Goal: Check status: Check status

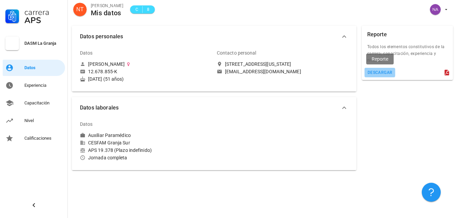
click at [381, 72] on div "descargar" at bounding box center [380, 72] width 25 height 5
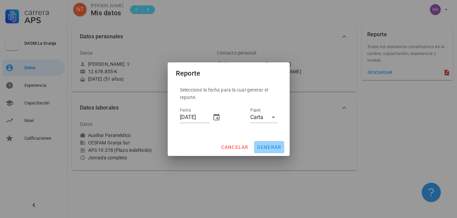
click at [270, 146] on span "generar" at bounding box center [269, 146] width 25 height 5
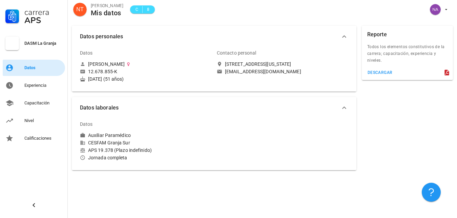
click at [29, 66] on div "Datos" at bounding box center [43, 67] width 38 height 5
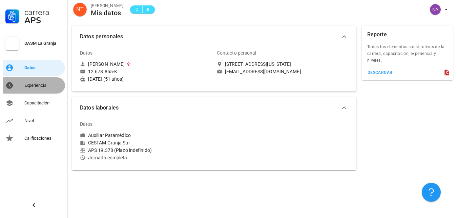
click at [30, 86] on div "Experiencia" at bounding box center [43, 85] width 38 height 5
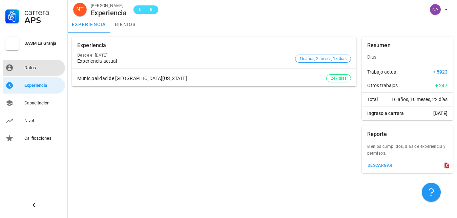
click at [34, 66] on div "Datos" at bounding box center [43, 67] width 38 height 5
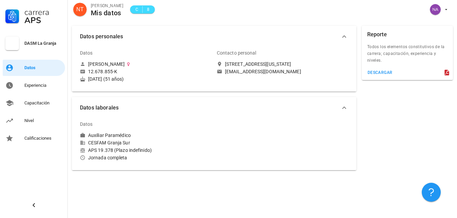
click at [446, 74] on icon at bounding box center [447, 73] width 4 height 6
click at [448, 70] on icon at bounding box center [447, 73] width 4 height 6
click at [446, 73] on icon at bounding box center [447, 73] width 4 height 6
click at [383, 73] on div "descargar" at bounding box center [380, 72] width 25 height 5
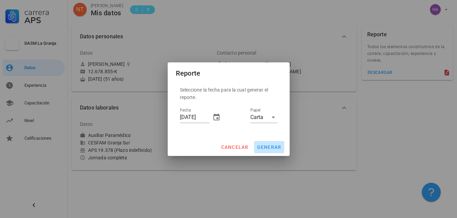
click at [269, 148] on span "generar" at bounding box center [269, 146] width 25 height 5
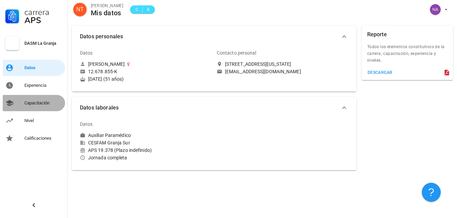
click at [45, 101] on div "Capacitación" at bounding box center [43, 102] width 38 height 5
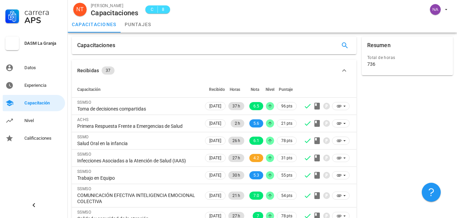
scroll to position [88, 0]
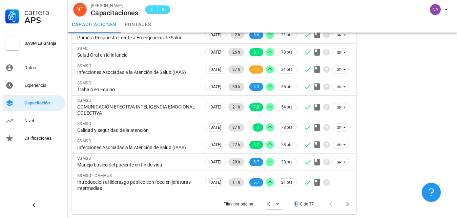
drag, startPoint x: 77, startPoint y: 45, endPoint x: 298, endPoint y: 231, distance: 288.9
click at [348, 205] on icon "Página siguiente" at bounding box center [348, 204] width 8 height 8
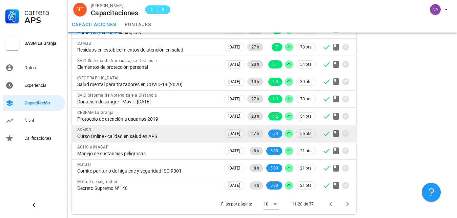
scroll to position [76, 0]
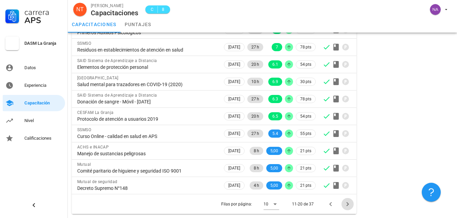
click at [348, 203] on icon "Página siguiente" at bounding box center [348, 204] width 2 height 4
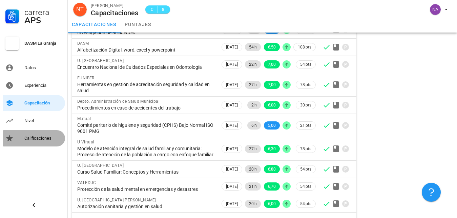
click at [34, 137] on div "Calificaciones" at bounding box center [43, 138] width 38 height 5
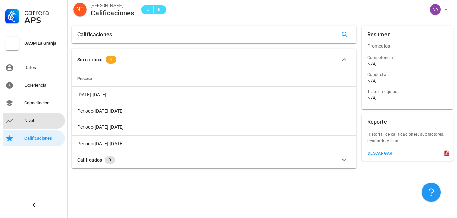
click at [27, 120] on div "Nivel" at bounding box center [43, 120] width 38 height 5
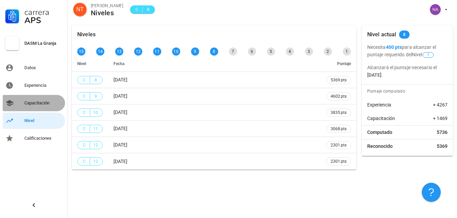
click at [30, 102] on div "Capacitación" at bounding box center [43, 102] width 38 height 5
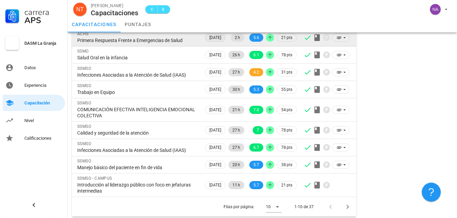
scroll to position [88, 0]
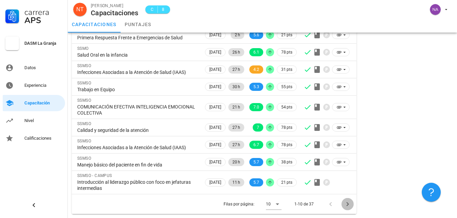
click at [347, 203] on icon "Página siguiente" at bounding box center [348, 204] width 8 height 8
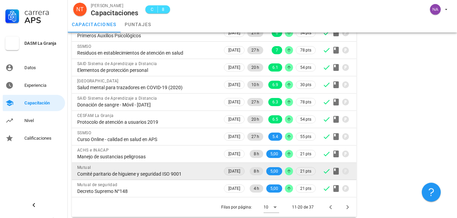
scroll to position [76, 0]
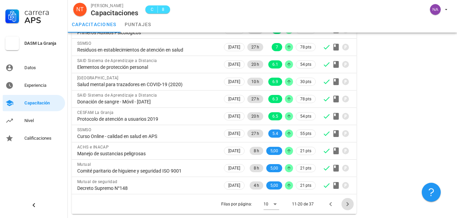
click at [346, 203] on icon "Página siguiente" at bounding box center [348, 204] width 8 height 8
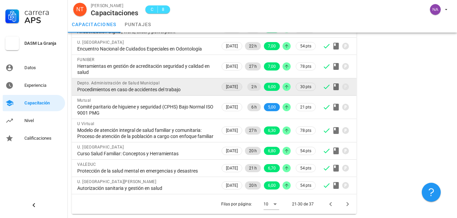
scroll to position [66, 0]
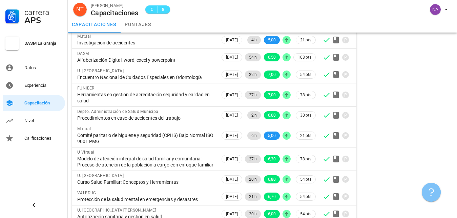
click at [430, 194] on icon "button" at bounding box center [432, 192] width 8 height 8
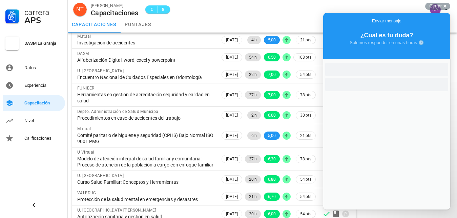
scroll to position [0, 0]
click at [282, 22] on div "capacitaciones puntajes" at bounding box center [263, 24] width 390 height 16
click at [351, 95] on div at bounding box center [386, 134] width 127 height 150
click at [446, 6] on div "Cerrar cross-small" at bounding box center [437, 6] width 25 height 7
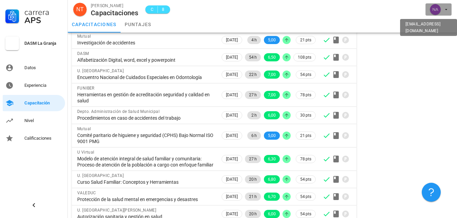
click at [447, 11] on icon "button" at bounding box center [446, 9] width 5 height 5
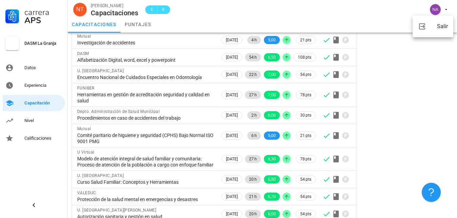
click at [343, 20] on div "capacitaciones puntajes" at bounding box center [263, 24] width 390 height 16
click at [150, 9] on span "C" at bounding box center [152, 9] width 5 height 7
click at [161, 8] on span "8" at bounding box center [163, 9] width 5 height 7
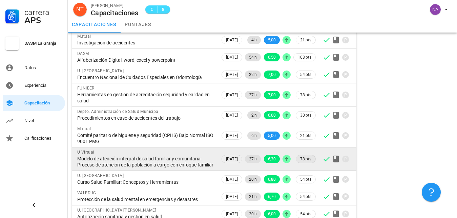
scroll to position [101, 0]
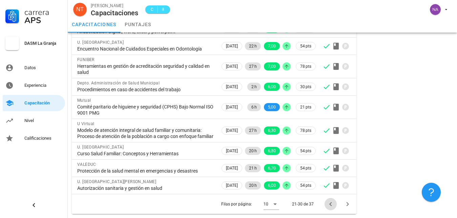
click at [332, 205] on icon "Página anterior" at bounding box center [331, 204] width 8 height 8
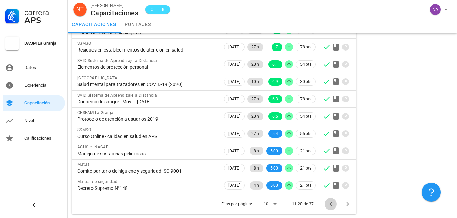
scroll to position [76, 0]
click at [332, 205] on icon "Página anterior" at bounding box center [331, 204] width 8 height 8
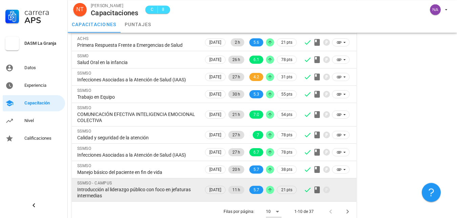
scroll to position [88, 0]
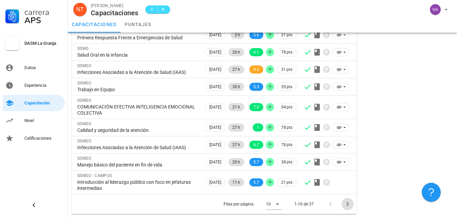
click at [350, 205] on icon "Página siguiente" at bounding box center [348, 204] width 8 height 8
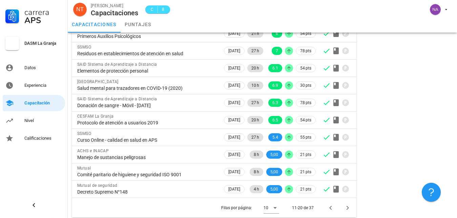
scroll to position [76, 0]
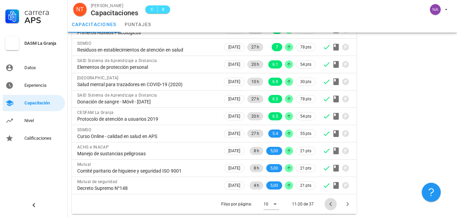
click at [330, 205] on icon "Página anterior" at bounding box center [331, 204] width 8 height 8
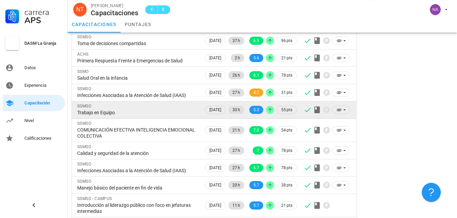
scroll to position [88, 0]
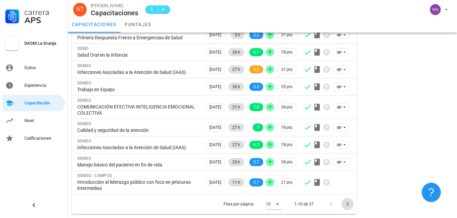
click at [348, 204] on icon "Página siguiente" at bounding box center [348, 204] width 8 height 8
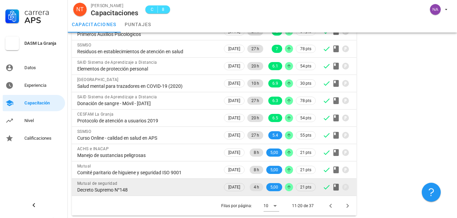
scroll to position [76, 0]
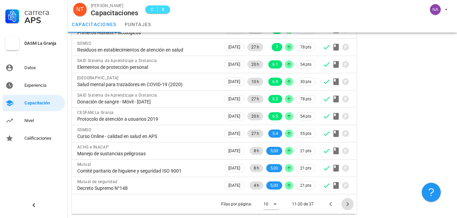
click at [347, 205] on icon "Página siguiente" at bounding box center [348, 204] width 8 height 8
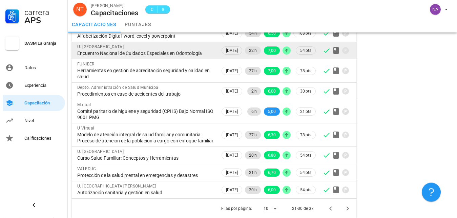
scroll to position [101, 0]
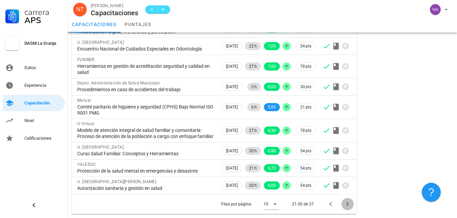
click at [349, 205] on icon "Página siguiente" at bounding box center [348, 204] width 8 height 8
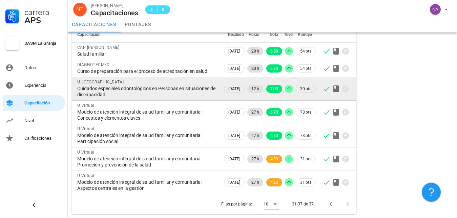
scroll to position [61, 0]
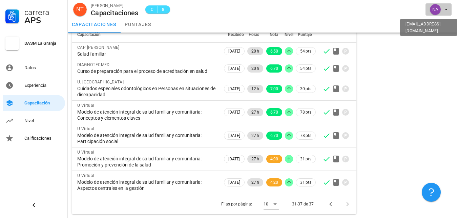
click at [449, 9] on button "button" at bounding box center [439, 9] width 26 height 12
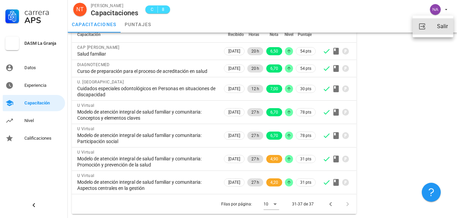
click at [445, 26] on div "Salir" at bounding box center [442, 27] width 11 height 14
